Goal: Task Accomplishment & Management: Complete application form

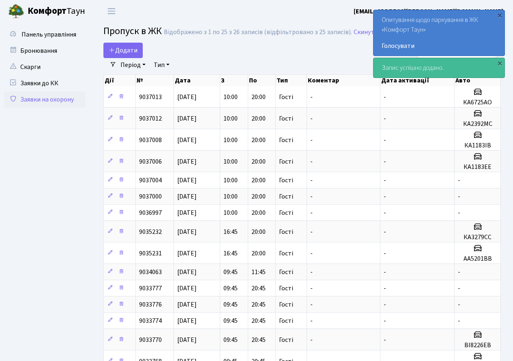
select select "25"
click at [132, 50] on span "Додати" at bounding box center [123, 50] width 29 height 9
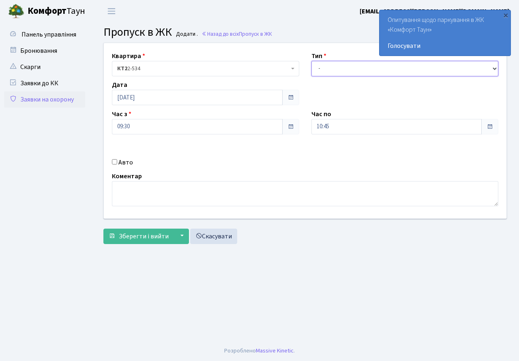
click at [336, 69] on select "- Доставка Таксі Гості Сервіс" at bounding box center [404, 68] width 187 height 15
select select "3"
click at [311, 61] on select "- Доставка Таксі Гості Сервіс" at bounding box center [404, 68] width 187 height 15
click at [359, 126] on input "10:45" at bounding box center [396, 126] width 171 height 15
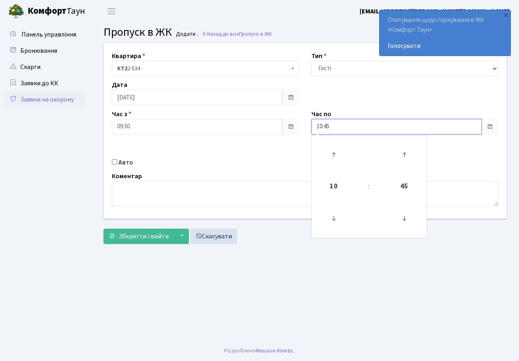
click at [337, 185] on span "10" at bounding box center [334, 186] width 22 height 22
click at [331, 234] on td "20" at bounding box center [327, 230] width 28 height 17
type input "20:45"
click at [290, 163] on div "Авто" at bounding box center [206, 162] width 200 height 10
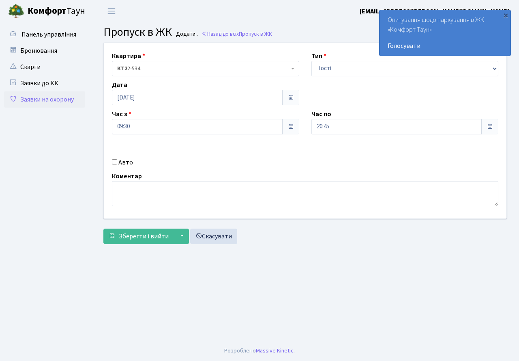
click at [118, 161] on div "Авто" at bounding box center [206, 162] width 200 height 10
click at [117, 163] on div "Авто" at bounding box center [206, 162] width 200 height 10
click at [117, 160] on div "Авто" at bounding box center [206, 162] width 200 height 10
click at [115, 160] on input "Авто" at bounding box center [114, 161] width 5 height 5
checkbox input "true"
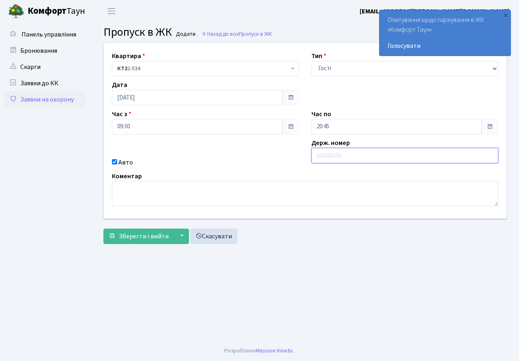
paste input "КА3279СС"
type input "КА3279СС"
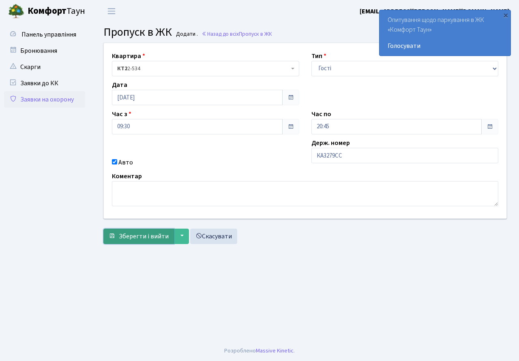
drag, startPoint x: 147, startPoint y: 238, endPoint x: 145, endPoint y: 229, distance: 9.5
click at [146, 236] on span "Зберегти і вийти" at bounding box center [144, 236] width 50 height 9
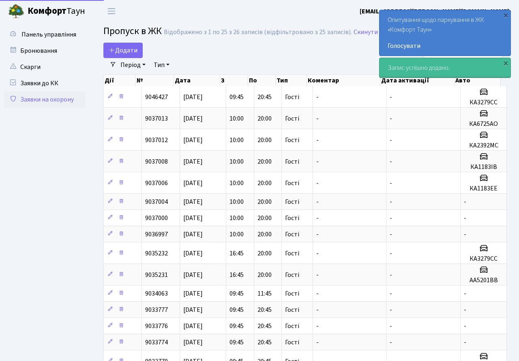
select select "25"
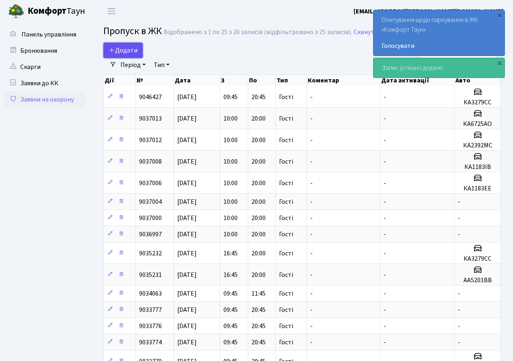
click at [128, 43] on link "Додати" at bounding box center [122, 50] width 39 height 15
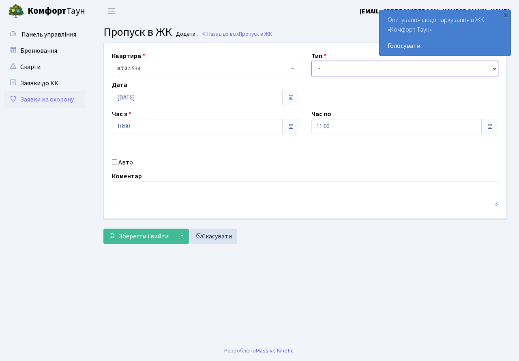
click at [348, 73] on select "- Доставка Таксі Гості Сервіс" at bounding box center [404, 68] width 187 height 15
click at [311, 61] on select "- Доставка Таксі Гості Сервіс" at bounding box center [404, 68] width 187 height 15
click at [343, 67] on select "- Доставка Таксі Гості Сервіс" at bounding box center [404, 68] width 187 height 15
select select "3"
click at [311, 61] on select "- Доставка Таксі Гості Сервіс" at bounding box center [404, 68] width 187 height 15
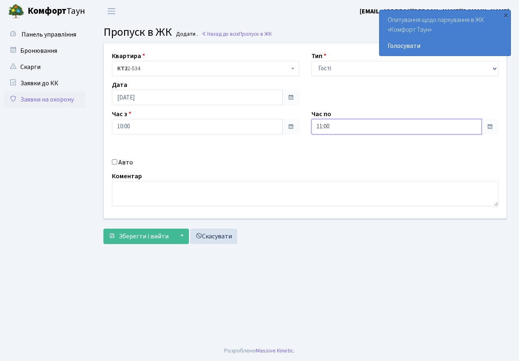
click at [320, 127] on input "11:00" at bounding box center [396, 126] width 171 height 15
drag, startPoint x: 330, startPoint y: 187, endPoint x: 331, endPoint y: 183, distance: 4.1
click at [330, 186] on span "11" at bounding box center [334, 186] width 22 height 22
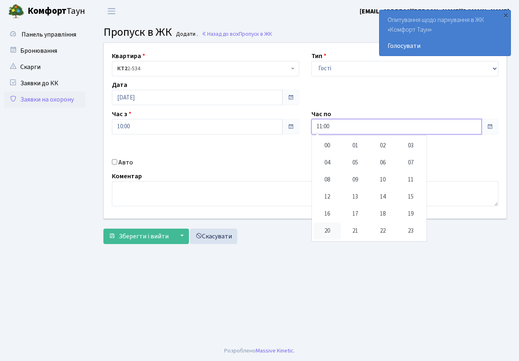
click at [332, 232] on td "20" at bounding box center [327, 230] width 28 height 17
click at [411, 148] on icon at bounding box center [404, 155] width 22 height 22
type input "20:15"
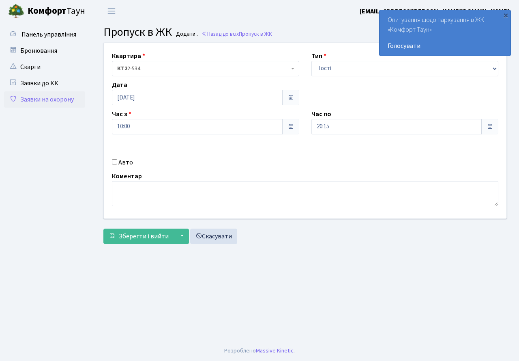
click at [117, 161] on div "Авто" at bounding box center [206, 162] width 200 height 10
click at [116, 161] on input "Авто" at bounding box center [114, 161] width 5 height 5
checkbox input "true"
paste input "АА5201ВВ"
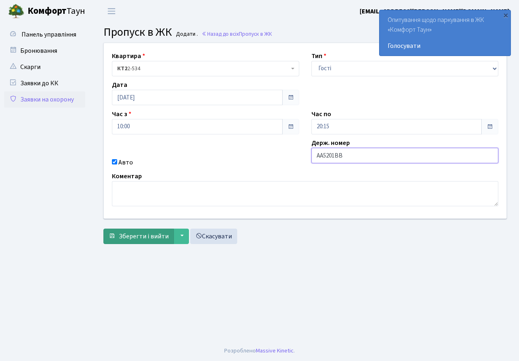
type input "АА5201ВВ"
click at [146, 236] on span "Зберегти і вийти" at bounding box center [144, 236] width 50 height 9
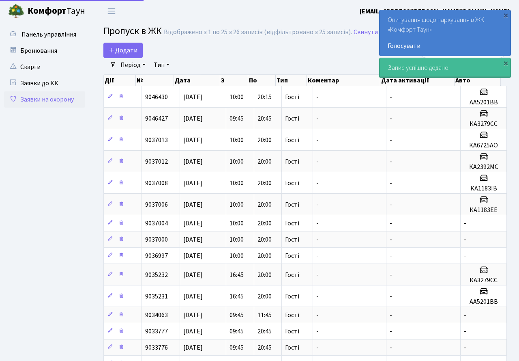
select select "25"
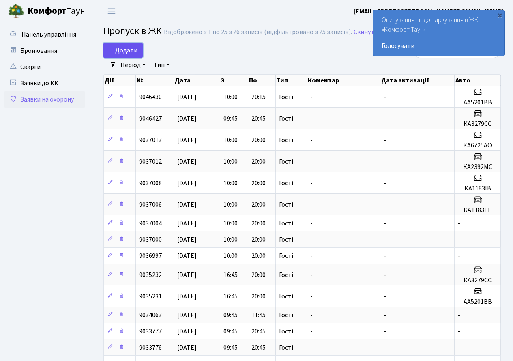
click at [110, 43] on link "Додати" at bounding box center [122, 50] width 39 height 15
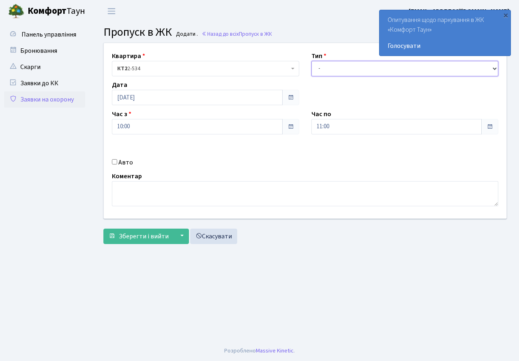
click at [340, 71] on select "- Доставка Таксі Гості Сервіс" at bounding box center [404, 68] width 187 height 15
select select "3"
click at [311, 61] on select "- Доставка Таксі Гості Сервіс" at bounding box center [404, 68] width 187 height 15
click at [358, 122] on input "11:00" at bounding box center [396, 126] width 171 height 15
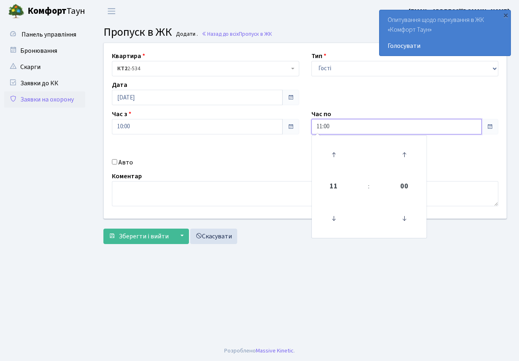
click at [333, 188] on span "11" at bounding box center [334, 186] width 22 height 22
click at [328, 233] on td "20" at bounding box center [327, 230] width 28 height 17
click at [403, 190] on span "00" at bounding box center [404, 186] width 22 height 22
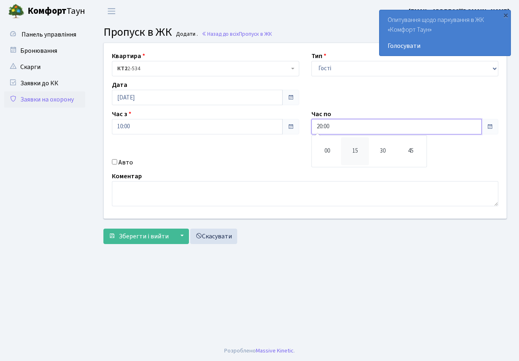
click at [352, 142] on td "15" at bounding box center [355, 151] width 28 height 28
type input "20:15"
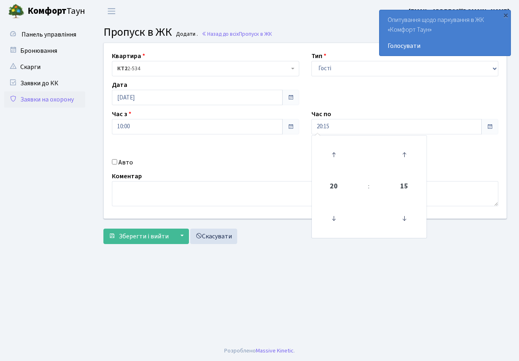
click at [125, 165] on label "Авто" at bounding box center [125, 162] width 15 height 10
click at [117, 164] on input "Авто" at bounding box center [114, 161] width 5 height 5
checkbox input "true"
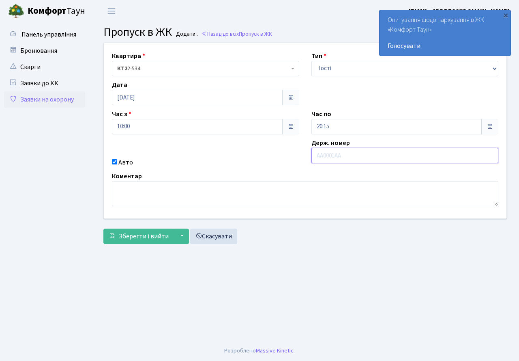
paste input "АР4396КЕ"
type input "АР4396КЕ"
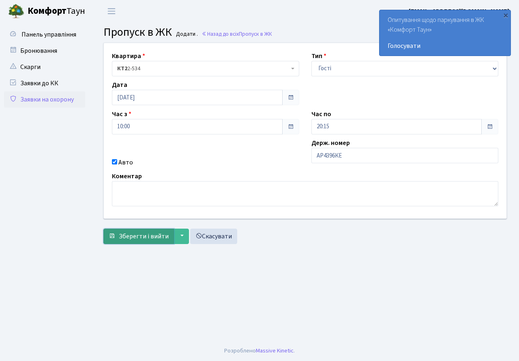
drag, startPoint x: 161, startPoint y: 238, endPoint x: 147, endPoint y: 172, distance: 67.7
click at [161, 238] on span "Зберегти і вийти" at bounding box center [144, 236] width 50 height 9
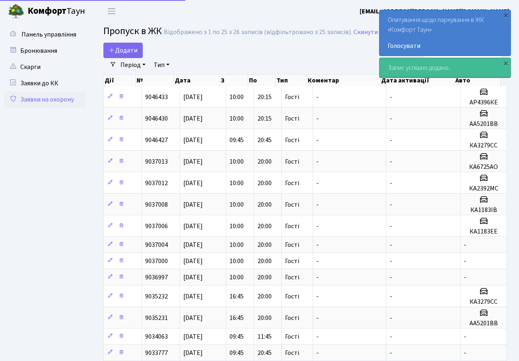
select select "25"
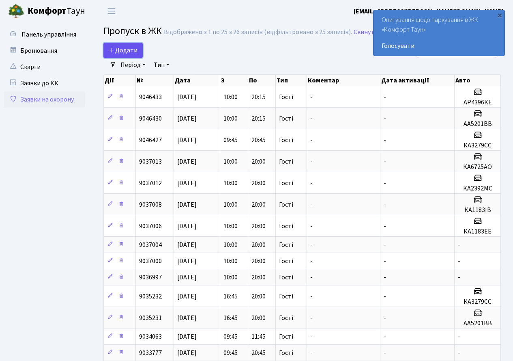
click at [137, 52] on span "Додати" at bounding box center [123, 50] width 29 height 9
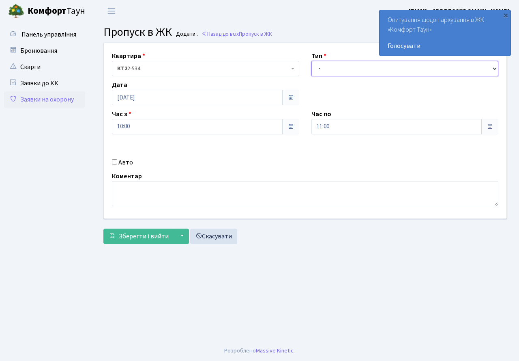
click at [356, 65] on select "- Доставка Таксі Гості Сервіс" at bounding box center [404, 68] width 187 height 15
select select "3"
click at [311, 61] on select "- Доставка Таксі Гості Сервіс" at bounding box center [404, 68] width 187 height 15
click at [354, 125] on input "11:00" at bounding box center [396, 126] width 171 height 15
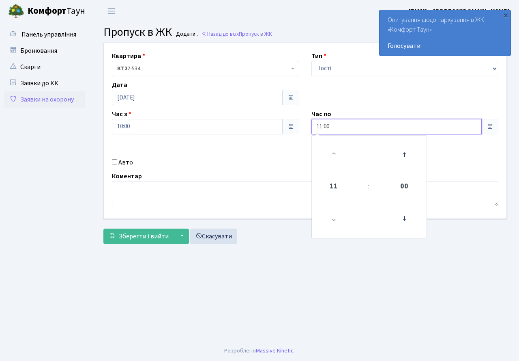
click at [330, 192] on span "11" at bounding box center [334, 186] width 22 height 22
click at [323, 230] on td "20" at bounding box center [327, 230] width 28 height 17
click at [402, 185] on span "00" at bounding box center [404, 186] width 22 height 22
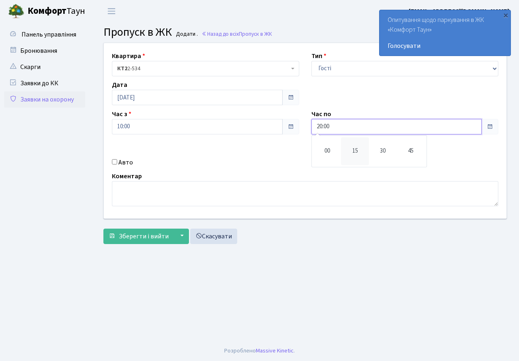
drag, startPoint x: 354, startPoint y: 146, endPoint x: 246, endPoint y: 163, distance: 109.3
click at [354, 146] on td "15" at bounding box center [355, 151] width 28 height 28
type input "20:15"
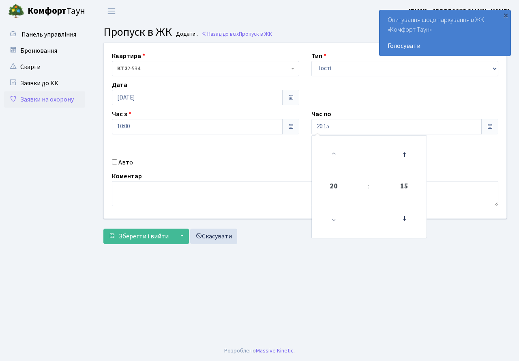
click at [127, 161] on label "Авто" at bounding box center [125, 162] width 15 height 10
click at [117, 161] on input "Авто" at bounding box center [114, 161] width 5 height 5
checkbox input "true"
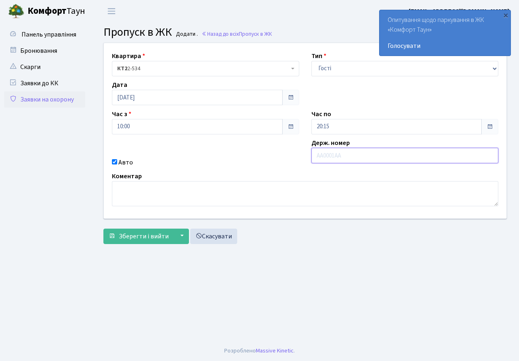
paste input "КА4029АС"
type input "КА4029АС"
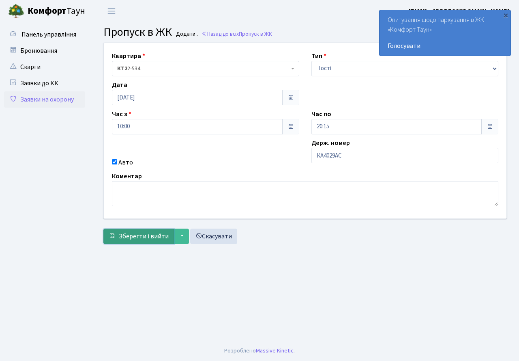
click at [154, 239] on span "Зберегти і вийти" at bounding box center [144, 236] width 50 height 9
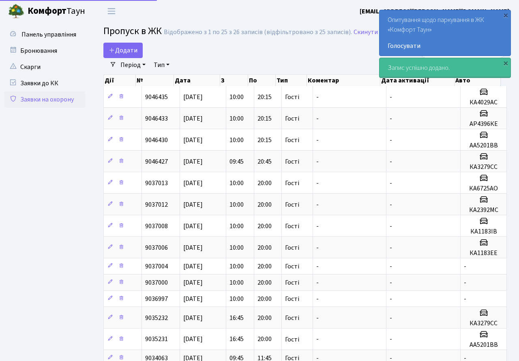
select select "25"
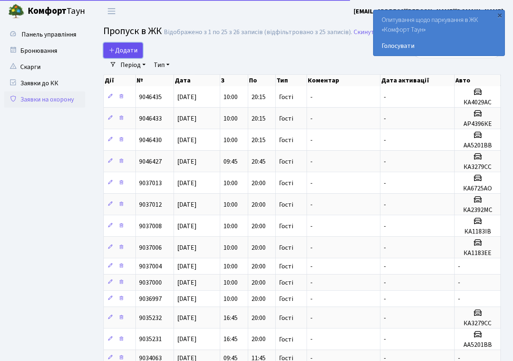
click at [125, 48] on span "Додати" at bounding box center [123, 50] width 29 height 9
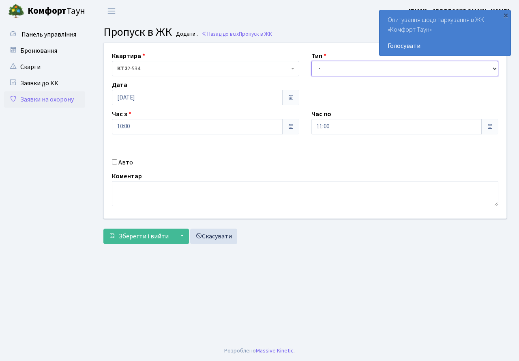
drag, startPoint x: 338, startPoint y: 64, endPoint x: 350, endPoint y: 75, distance: 16.7
click at [338, 65] on select "- Доставка Таксі Гості Сервіс" at bounding box center [404, 68] width 187 height 15
select select "3"
click at [311, 61] on select "- Доставка Таксі Гості Сервіс" at bounding box center [404, 68] width 187 height 15
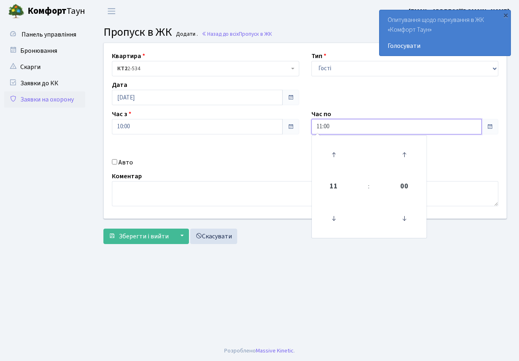
click at [354, 131] on input "11:00" at bounding box center [396, 126] width 171 height 15
click at [335, 183] on span "11" at bounding box center [334, 186] width 22 height 22
click at [330, 233] on td "20" at bounding box center [327, 230] width 28 height 17
click at [410, 183] on span "00" at bounding box center [404, 186] width 22 height 22
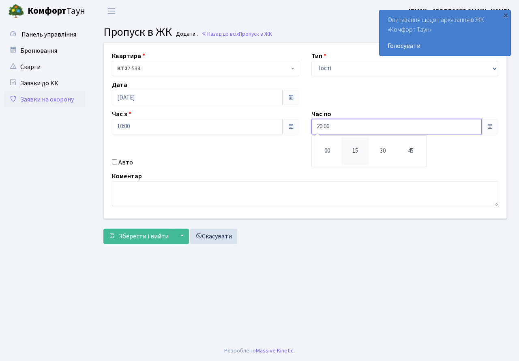
click at [352, 151] on td "15" at bounding box center [355, 151] width 28 height 28
type input "20:15"
click at [123, 164] on label "Авто" at bounding box center [125, 162] width 15 height 10
click at [117, 164] on input "Авто" at bounding box center [114, 161] width 5 height 5
checkbox input "true"
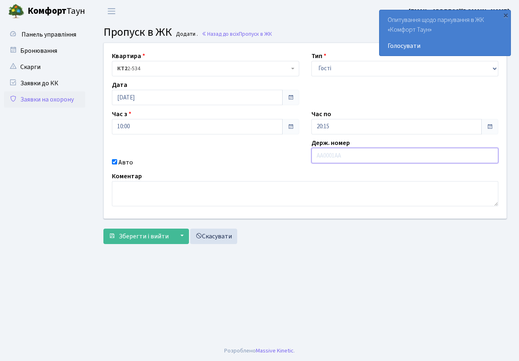
paste input "АТ2660НІ"
type input "АТ2660НІ"
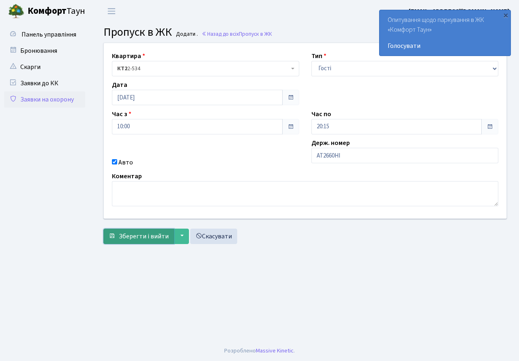
click at [153, 237] on span "Зберегти і вийти" at bounding box center [144, 236] width 50 height 9
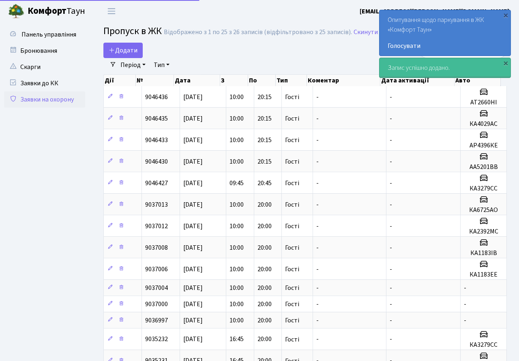
select select "25"
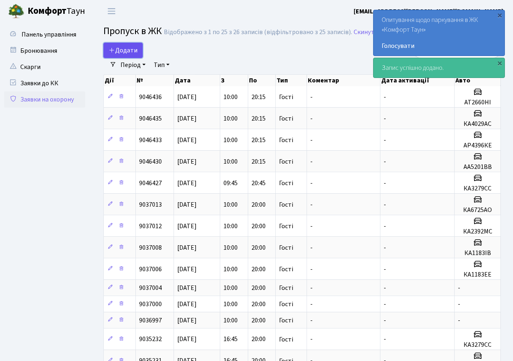
click at [131, 52] on span "Додати" at bounding box center [123, 50] width 29 height 9
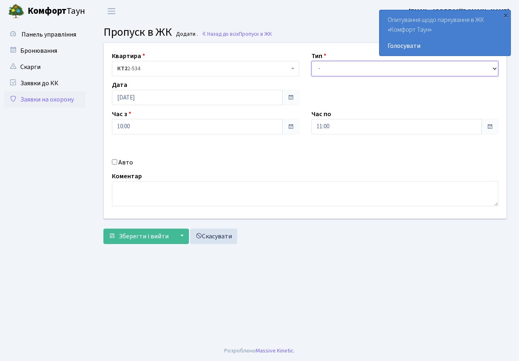
click at [387, 68] on select "- Доставка Таксі Гості Сервіс" at bounding box center [404, 68] width 187 height 15
select select "3"
click at [311, 61] on select "- Доставка Таксі Гості Сервіс" at bounding box center [404, 68] width 187 height 15
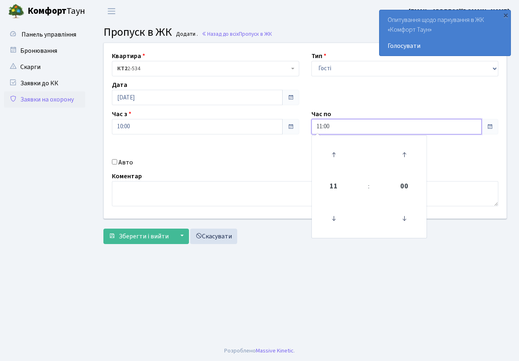
click at [372, 123] on input "11:00" at bounding box center [396, 126] width 171 height 15
click at [336, 184] on span "11" at bounding box center [334, 186] width 22 height 22
drag, startPoint x: 330, startPoint y: 234, endPoint x: 332, endPoint y: 229, distance: 5.9
click at [330, 234] on td "20" at bounding box center [327, 230] width 28 height 17
click at [410, 192] on span "00" at bounding box center [404, 186] width 22 height 22
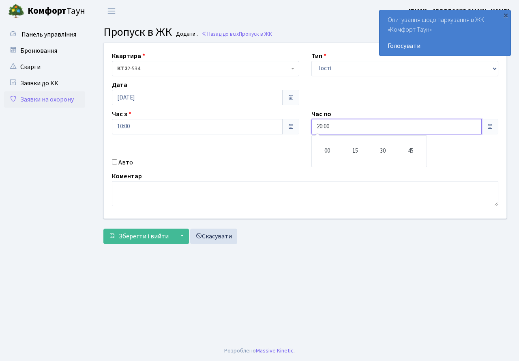
click at [378, 152] on td "30" at bounding box center [383, 151] width 28 height 28
type input "20:30"
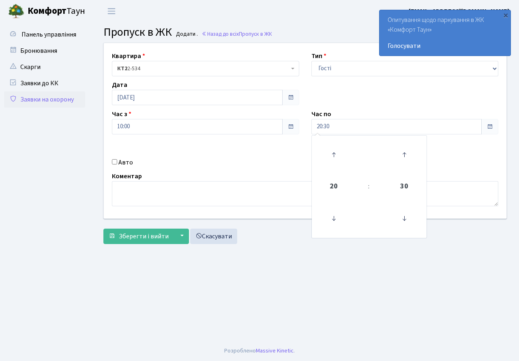
click at [120, 160] on label "Авто" at bounding box center [125, 162] width 15 height 10
click at [117, 160] on input "Авто" at bounding box center [114, 161] width 5 height 5
checkbox input "true"
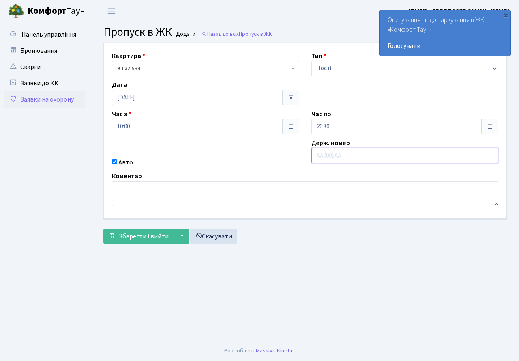
paste input "АА5653АА"
type input "АА5653АА"
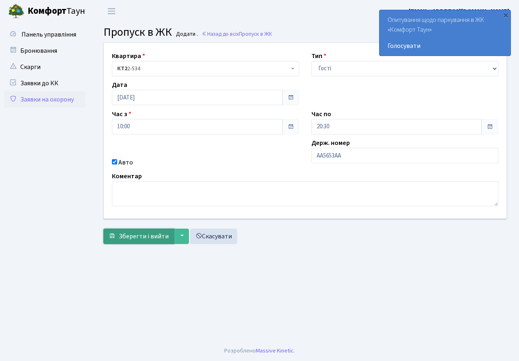
click at [142, 239] on span "Зберегти і вийти" at bounding box center [144, 236] width 50 height 9
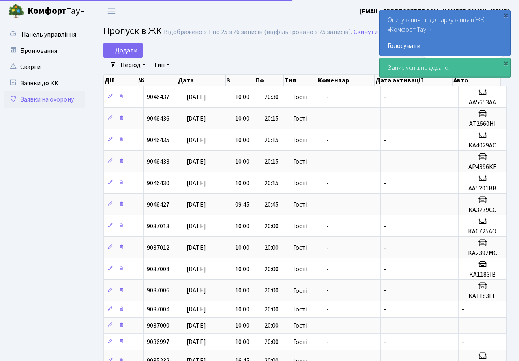
select select "25"
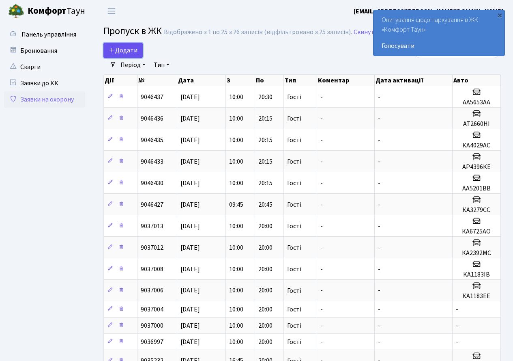
click at [127, 50] on span "Додати" at bounding box center [123, 50] width 29 height 9
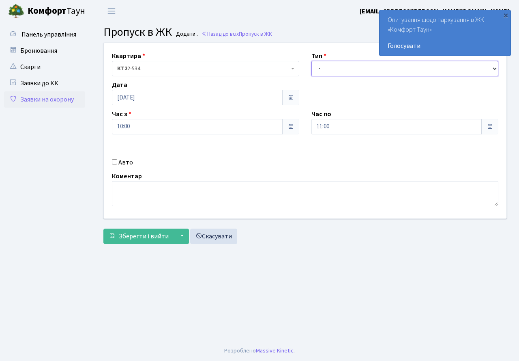
drag, startPoint x: 356, startPoint y: 66, endPoint x: 351, endPoint y: 71, distance: 6.9
click at [356, 66] on select "- Доставка Таксі Гості Сервіс" at bounding box center [404, 68] width 187 height 15
select select "3"
click at [311, 61] on select "- Доставка Таксі Гості Сервіс" at bounding box center [404, 68] width 187 height 15
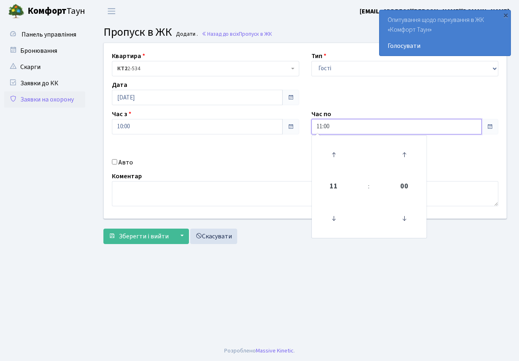
click at [336, 125] on input "11:00" at bounding box center [396, 126] width 171 height 15
click at [332, 192] on span "11" at bounding box center [334, 186] width 22 height 22
click at [322, 232] on td "20" at bounding box center [327, 230] width 28 height 17
click at [405, 189] on span "00" at bounding box center [404, 186] width 22 height 22
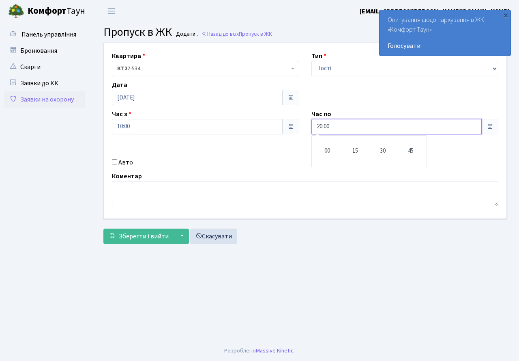
click at [351, 150] on td "15" at bounding box center [355, 151] width 28 height 28
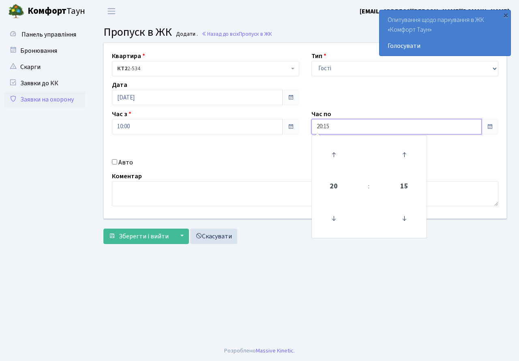
click at [410, 187] on span "15" at bounding box center [404, 186] width 22 height 22
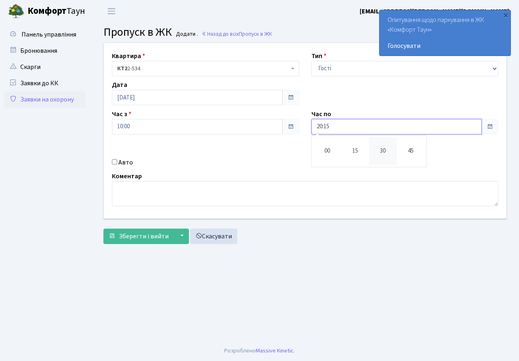
click at [384, 150] on td "30" at bounding box center [383, 151] width 28 height 28
type input "20:30"
click at [195, 155] on div "Квартира <b>КТ2</b>&nbsp;&nbsp;&nbsp;2-534 КТ2 2-534 Тип - Доставка Таксі Гості…" at bounding box center [305, 130] width 415 height 175
click at [118, 163] on label "Авто" at bounding box center [125, 162] width 15 height 10
click at [117, 163] on input "Авто" at bounding box center [114, 161] width 5 height 5
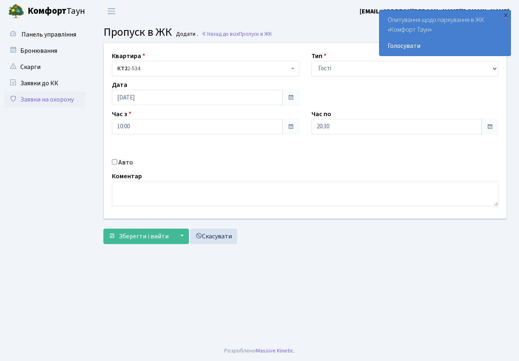
checkbox input "true"
paste input "КА1374РН"
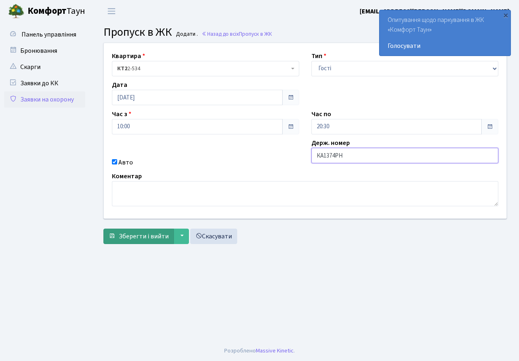
type input "КА1374РН"
drag, startPoint x: 141, startPoint y: 235, endPoint x: 154, endPoint y: 259, distance: 26.7
click at [141, 234] on span "Зберегти і вийти" at bounding box center [144, 236] width 50 height 9
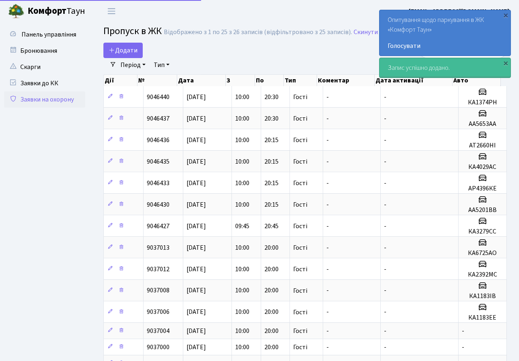
select select "25"
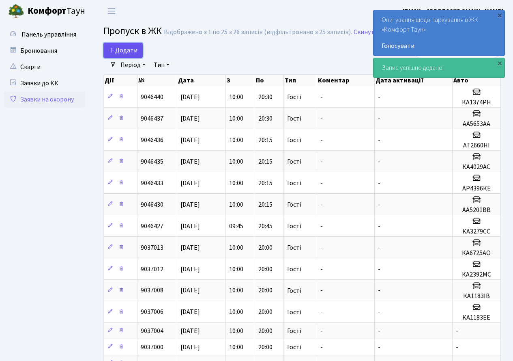
click at [127, 48] on span "Додати" at bounding box center [123, 50] width 29 height 9
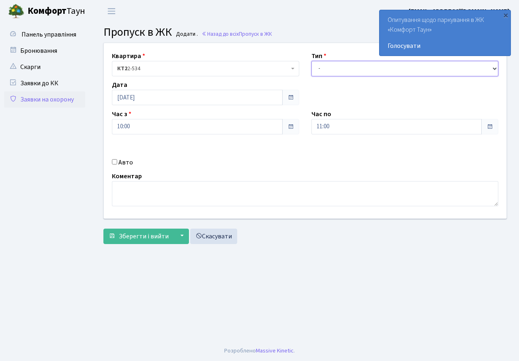
drag, startPoint x: 343, startPoint y: 71, endPoint x: 343, endPoint y: 76, distance: 4.9
click at [343, 71] on select "- Доставка Таксі Гості Сервіс" at bounding box center [404, 68] width 187 height 15
select select "3"
click at [311, 61] on select "- Доставка Таксі Гості Сервіс" at bounding box center [404, 68] width 187 height 15
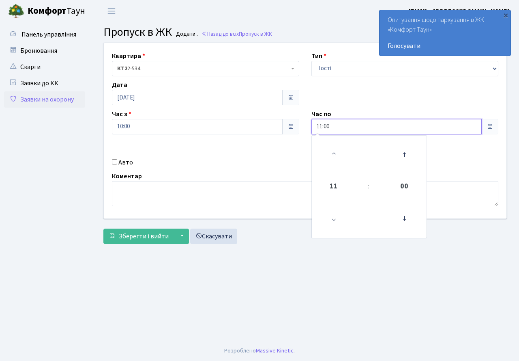
click at [335, 125] on input "11:00" at bounding box center [396, 126] width 171 height 15
click at [335, 189] on span "11" at bounding box center [334, 186] width 22 height 22
drag, startPoint x: 331, startPoint y: 233, endPoint x: 342, endPoint y: 215, distance: 21.4
click at [331, 232] on td "20" at bounding box center [327, 230] width 28 height 17
click at [408, 187] on span "00" at bounding box center [404, 186] width 22 height 22
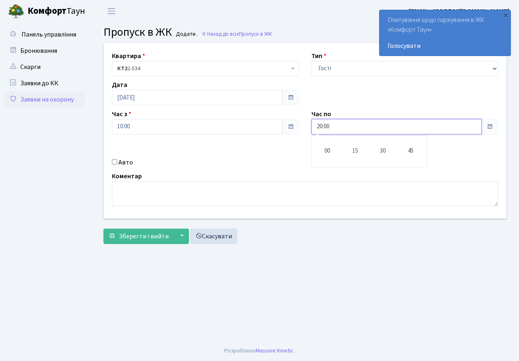
click at [384, 151] on td "30" at bounding box center [383, 151] width 28 height 28
type input "20:30"
click at [120, 163] on label "Авто" at bounding box center [125, 162] width 15 height 10
click at [117, 163] on input "Авто" at bounding box center [114, 161] width 5 height 5
checkbox input "true"
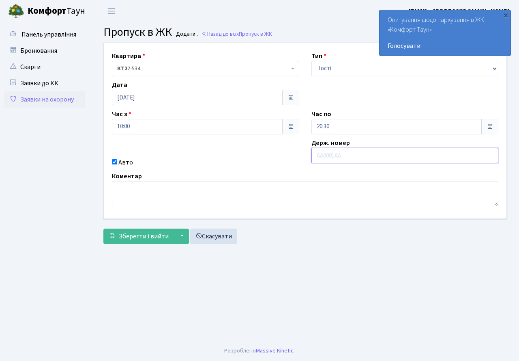
paste input "АА5678YH"
type input "АА5678YH"
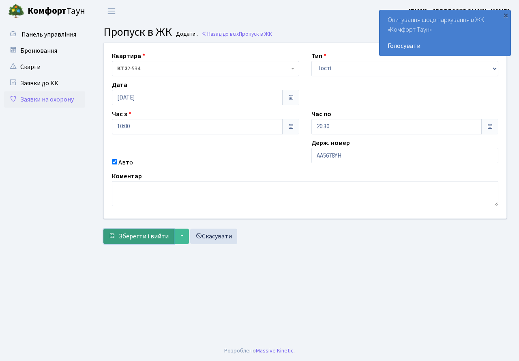
click at [155, 238] on span "Зберегти і вийти" at bounding box center [144, 236] width 50 height 9
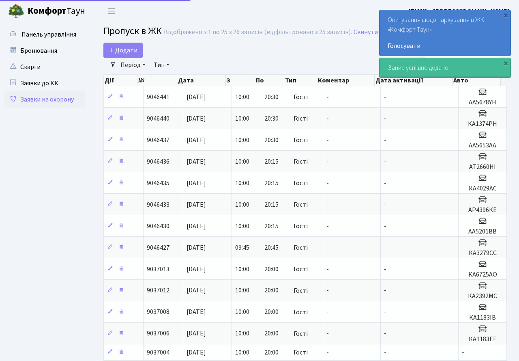
select select "25"
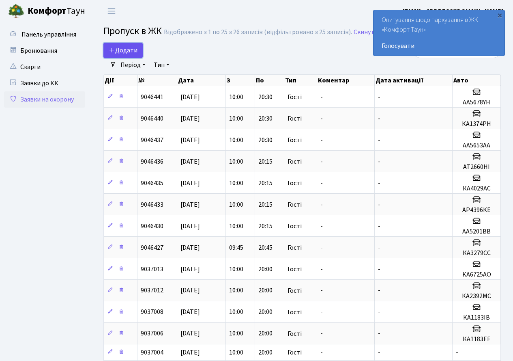
drag, startPoint x: 126, startPoint y: 55, endPoint x: 137, endPoint y: 56, distance: 11.0
click at [126, 56] on link "Додати" at bounding box center [122, 50] width 39 height 15
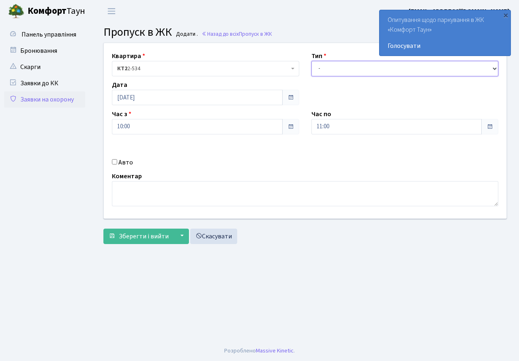
click at [361, 65] on select "- Доставка Таксі Гості Сервіс" at bounding box center [404, 68] width 187 height 15
select select "3"
click at [311, 61] on select "- Доставка Таксі Гості Сервіс" at bounding box center [404, 68] width 187 height 15
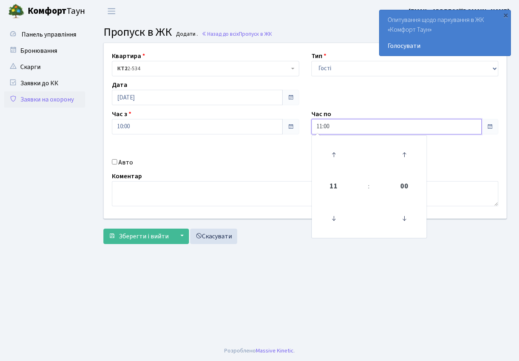
drag, startPoint x: 350, startPoint y: 125, endPoint x: 350, endPoint y: 135, distance: 10.5
click at [350, 125] on input "11:00" at bounding box center [396, 126] width 171 height 15
click at [335, 184] on span "11" at bounding box center [334, 186] width 22 height 22
drag, startPoint x: 324, startPoint y: 229, endPoint x: 353, endPoint y: 202, distance: 39.6
click at [324, 228] on td "20" at bounding box center [327, 230] width 28 height 17
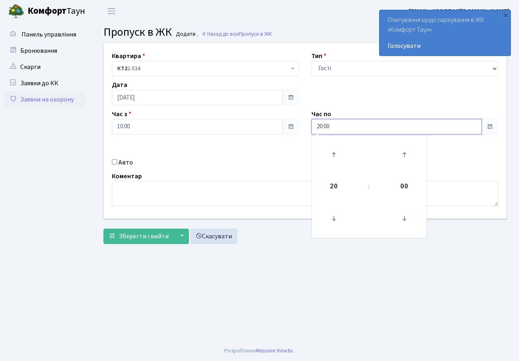
click at [404, 190] on span "00" at bounding box center [404, 186] width 22 height 22
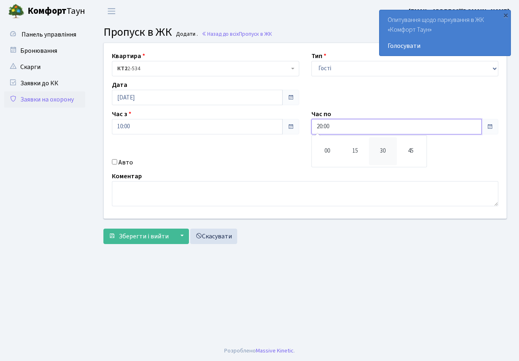
click at [380, 150] on td "30" at bounding box center [383, 151] width 28 height 28
type input "20:30"
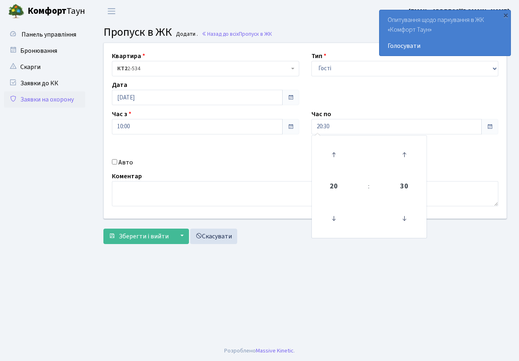
click at [204, 161] on div "Авто" at bounding box center [206, 162] width 200 height 10
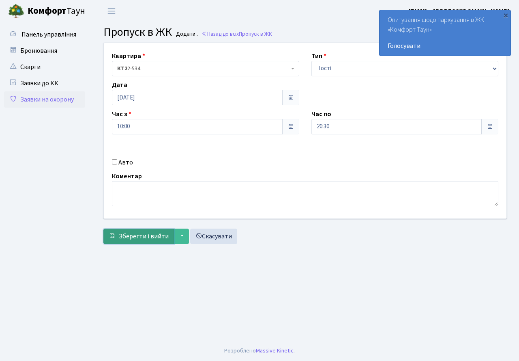
click at [157, 232] on span "Зберегти і вийти" at bounding box center [144, 236] width 50 height 9
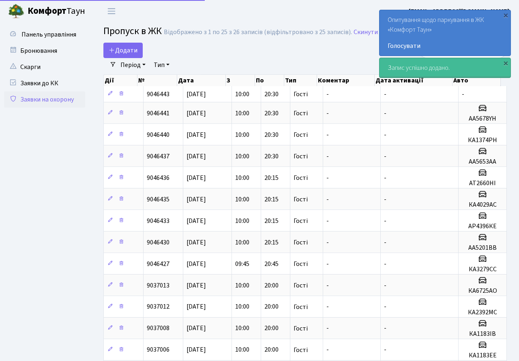
select select "25"
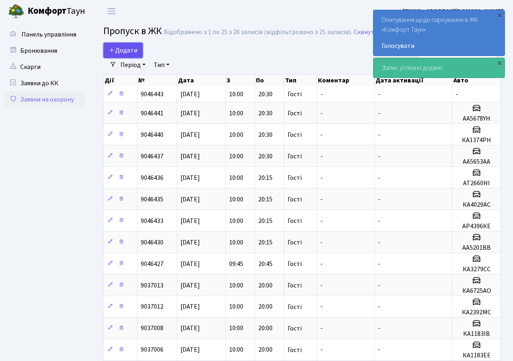
click at [125, 51] on span "Додати" at bounding box center [123, 50] width 29 height 9
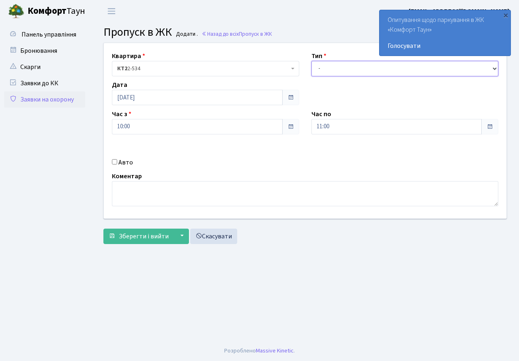
click at [358, 68] on select "- Доставка Таксі Гості Сервіс" at bounding box center [404, 68] width 187 height 15
select select "3"
click at [311, 61] on select "- Доставка Таксі Гості Сервіс" at bounding box center [404, 68] width 187 height 15
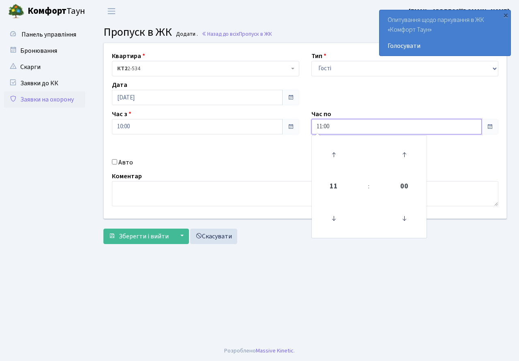
click at [358, 123] on input "11:00" at bounding box center [396, 126] width 171 height 15
click at [336, 187] on span "11" at bounding box center [334, 186] width 22 height 22
click at [328, 236] on td "20" at bounding box center [327, 230] width 28 height 17
drag, startPoint x: 409, startPoint y: 182, endPoint x: 401, endPoint y: 197, distance: 17.4
click at [408, 184] on span "00" at bounding box center [404, 186] width 22 height 22
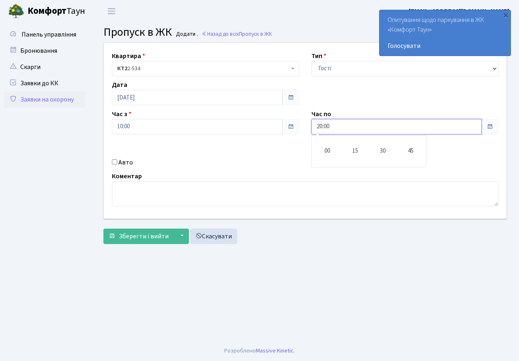
drag, startPoint x: 386, startPoint y: 155, endPoint x: 354, endPoint y: 157, distance: 32.5
click at [387, 155] on td "30" at bounding box center [383, 151] width 28 height 28
type input "20:30"
click at [145, 236] on span "Зберегти і вийти" at bounding box center [144, 236] width 50 height 9
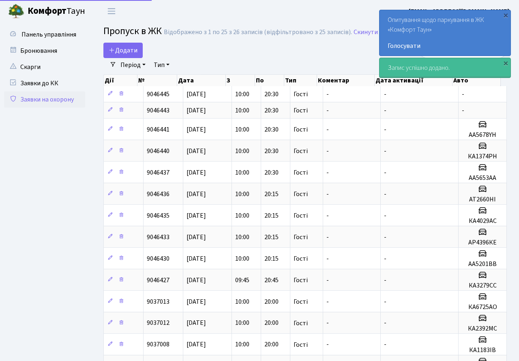
select select "25"
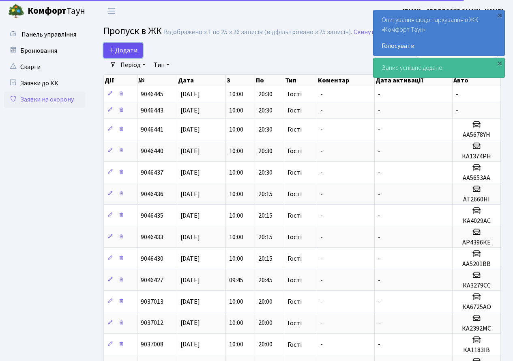
click at [123, 45] on link "Додати" at bounding box center [122, 50] width 39 height 15
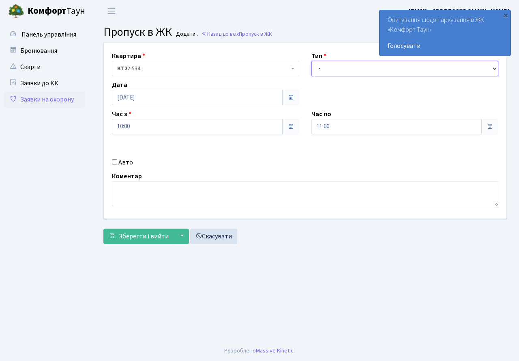
click at [339, 68] on select "- Доставка Таксі Гості Сервіс" at bounding box center [404, 68] width 187 height 15
select select "3"
click at [311, 61] on select "- Доставка Таксі Гості Сервіс" at bounding box center [404, 68] width 187 height 15
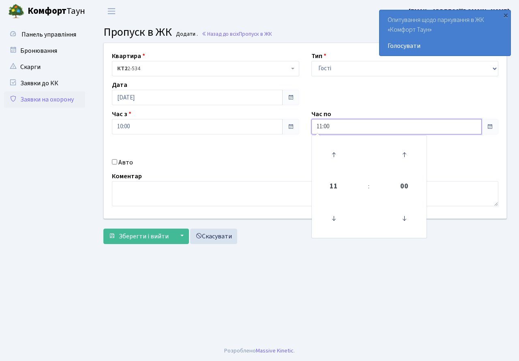
click at [358, 128] on input "11:00" at bounding box center [396, 126] width 171 height 15
click at [336, 190] on span "11" at bounding box center [334, 186] width 22 height 22
click at [330, 234] on td "20" at bounding box center [327, 230] width 28 height 17
drag, startPoint x: 408, startPoint y: 188, endPoint x: 401, endPoint y: 188, distance: 6.9
click at [404, 191] on span "00" at bounding box center [404, 186] width 22 height 22
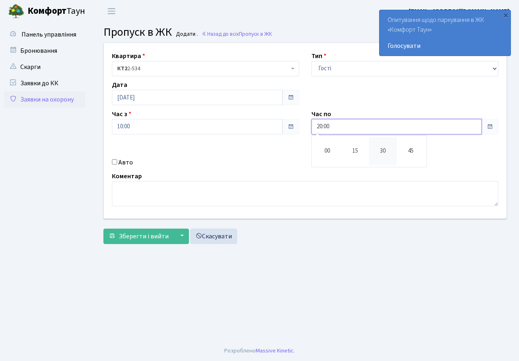
click at [379, 153] on td "30" at bounding box center [383, 151] width 28 height 28
type input "20:30"
click at [144, 241] on button "Зберегти і вийти" at bounding box center [138, 235] width 71 height 15
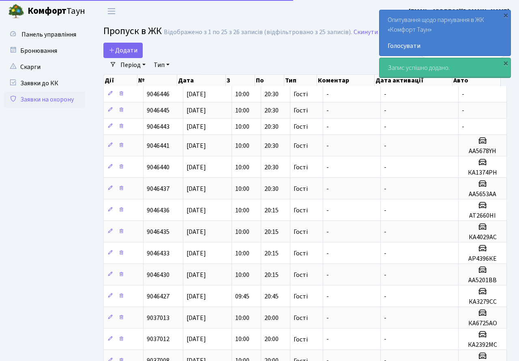
select select "25"
